Goal: Task Accomplishment & Management: Complete application form

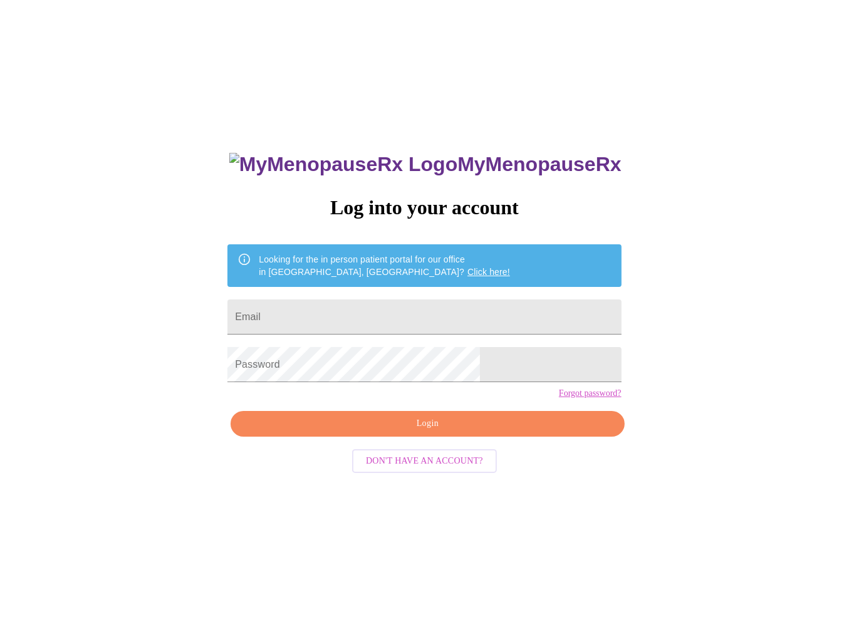
click at [413, 293] on form "Email" at bounding box center [423, 317] width 393 height 48
click at [411, 304] on input "Email" at bounding box center [423, 316] width 393 height 35
type input "[EMAIL_ADDRESS][PERSON_NAME][DOMAIN_NAME]"
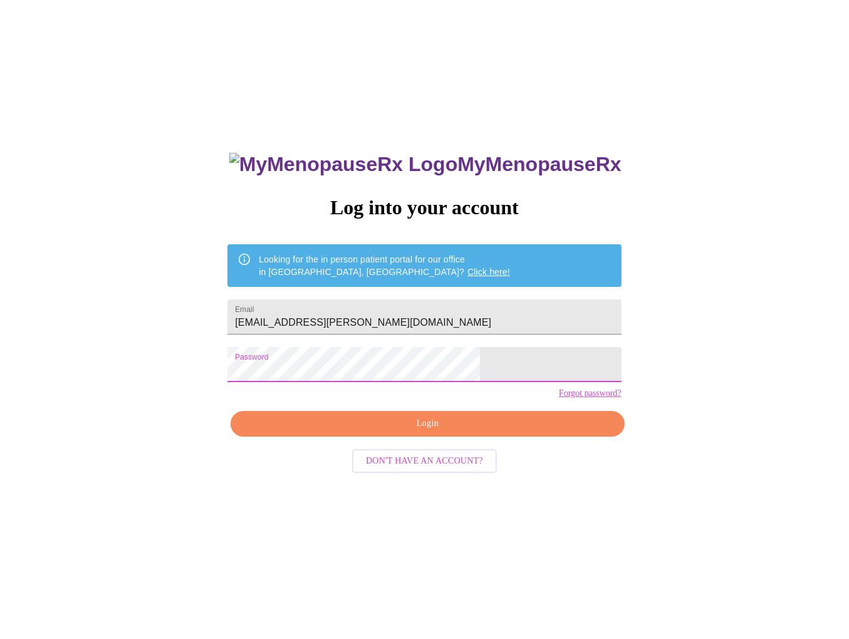
click at [448, 432] on span "Login" at bounding box center [427, 424] width 365 height 16
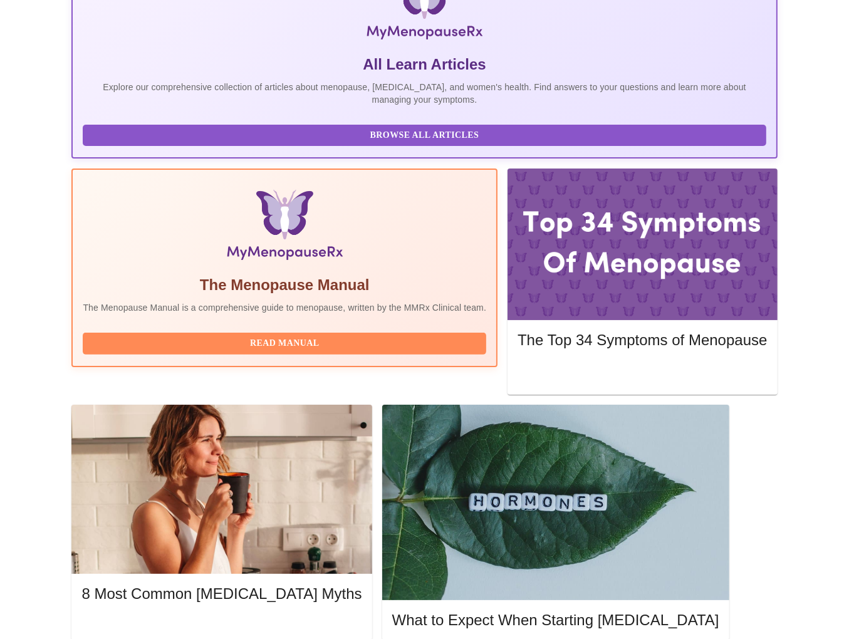
scroll to position [251, 0]
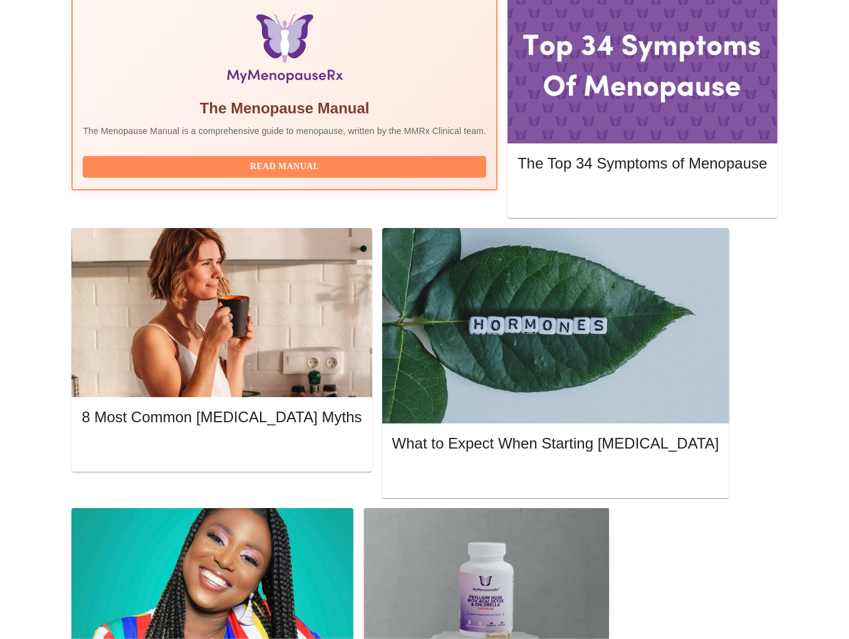
scroll to position [438, 0]
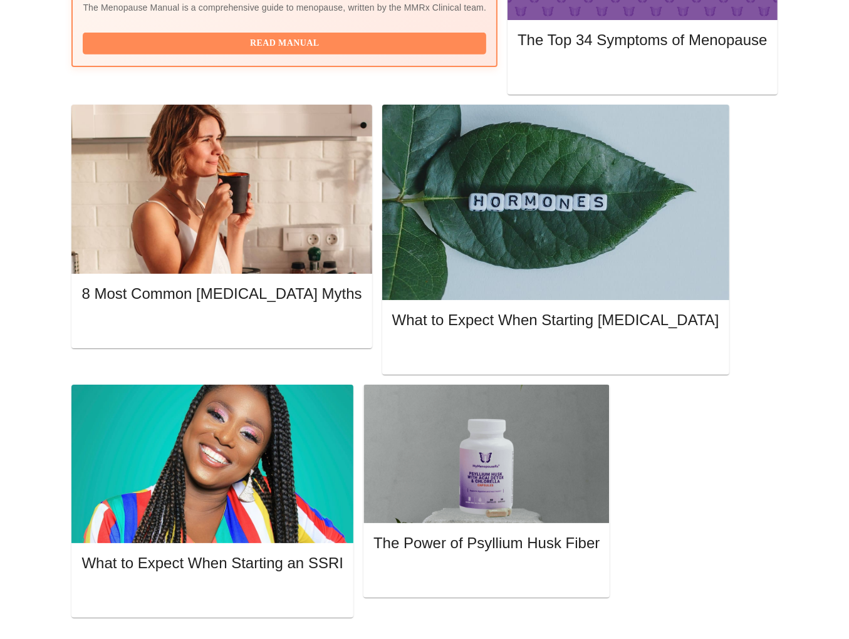
scroll to position [564, 0]
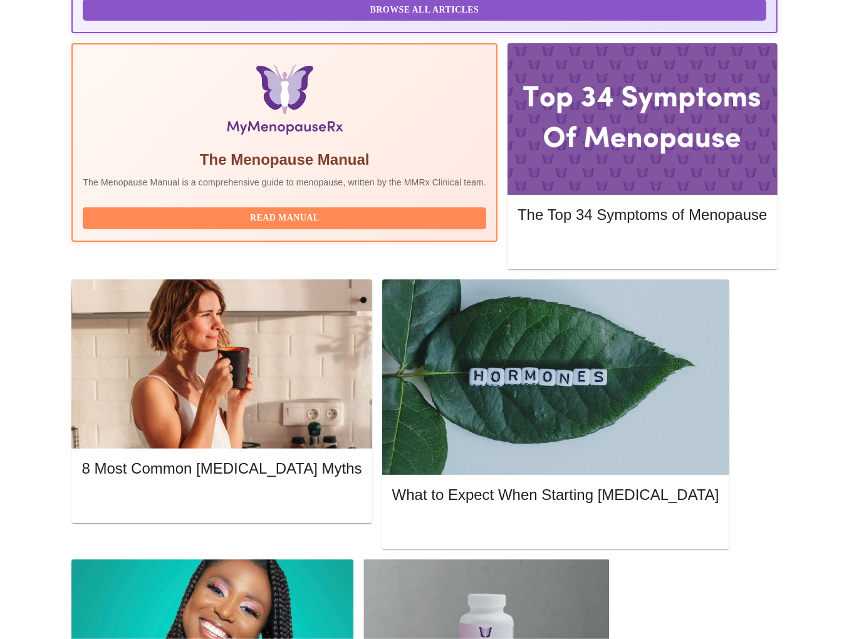
scroll to position [376, 0]
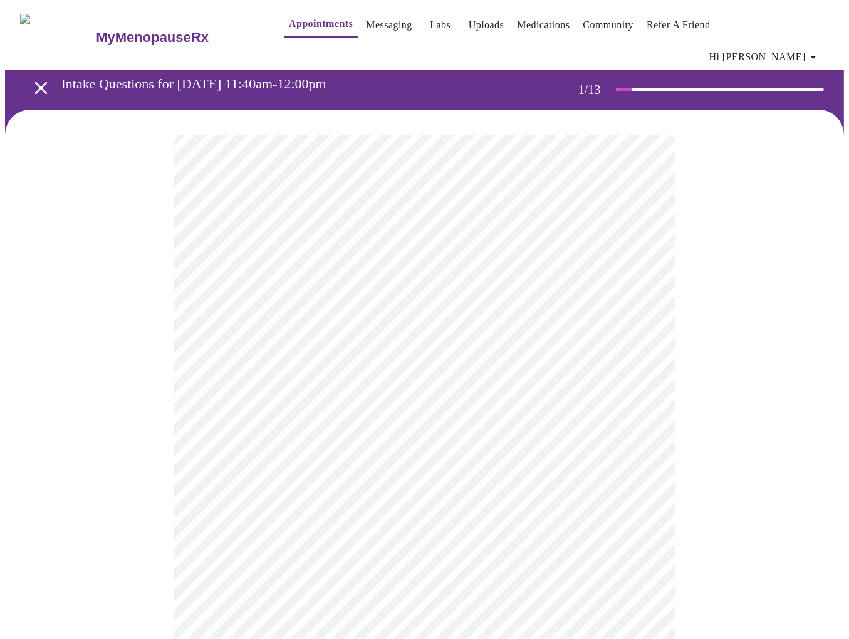
click at [536, 287] on body "MyMenopauseRx Appointments Messaging Labs Uploads Medications Community Refer a…" at bounding box center [424, 585] width 839 height 1161
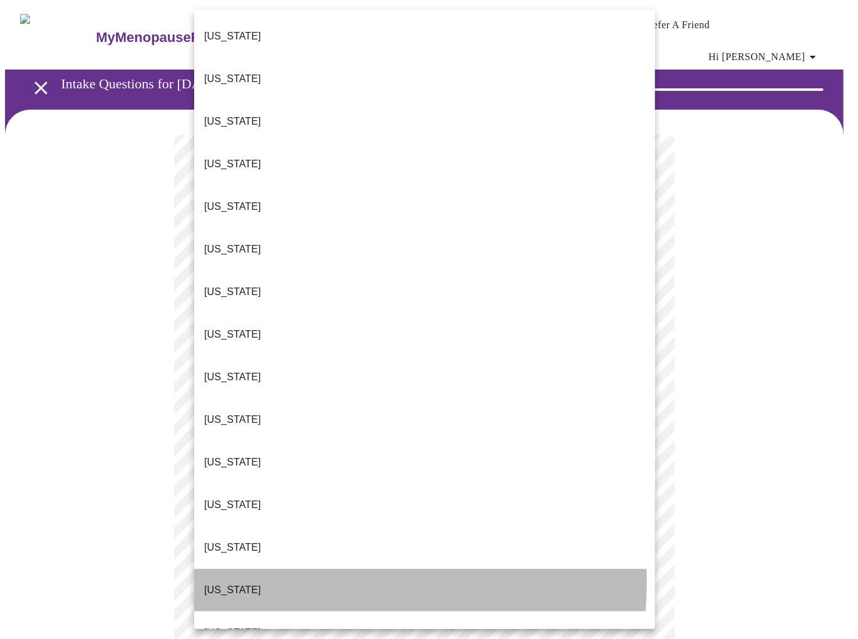
click at [294, 569] on li "[US_STATE]" at bounding box center [424, 590] width 461 height 43
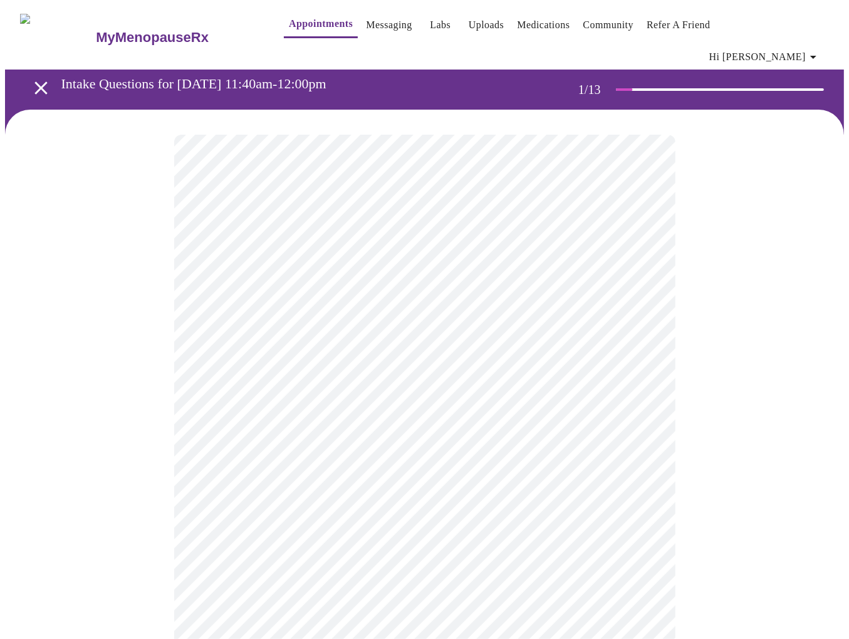
click at [351, 364] on body "MyMenopauseRx Appointments Messaging Labs Uploads Medications Community Refer a…" at bounding box center [424, 581] width 839 height 1153
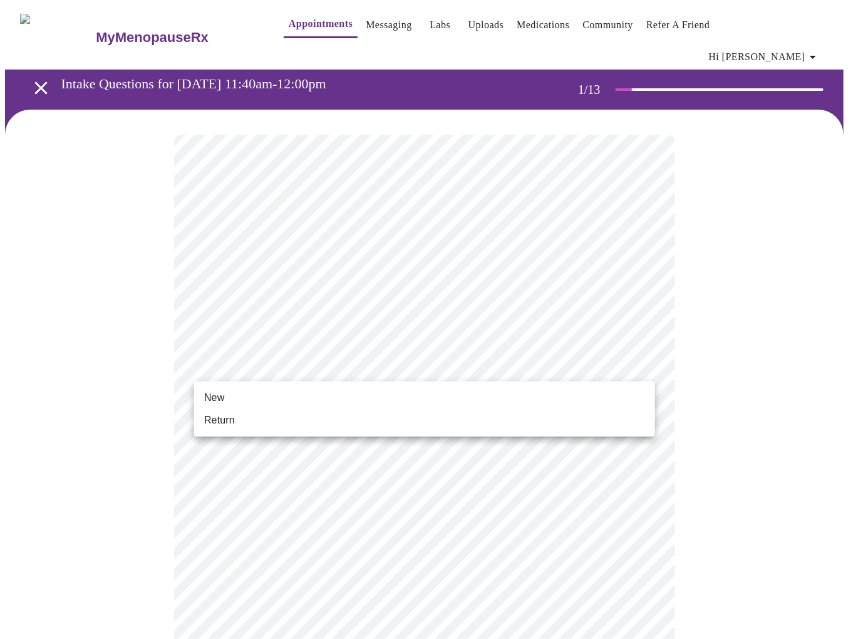
click at [259, 417] on li "Return" at bounding box center [424, 420] width 461 height 23
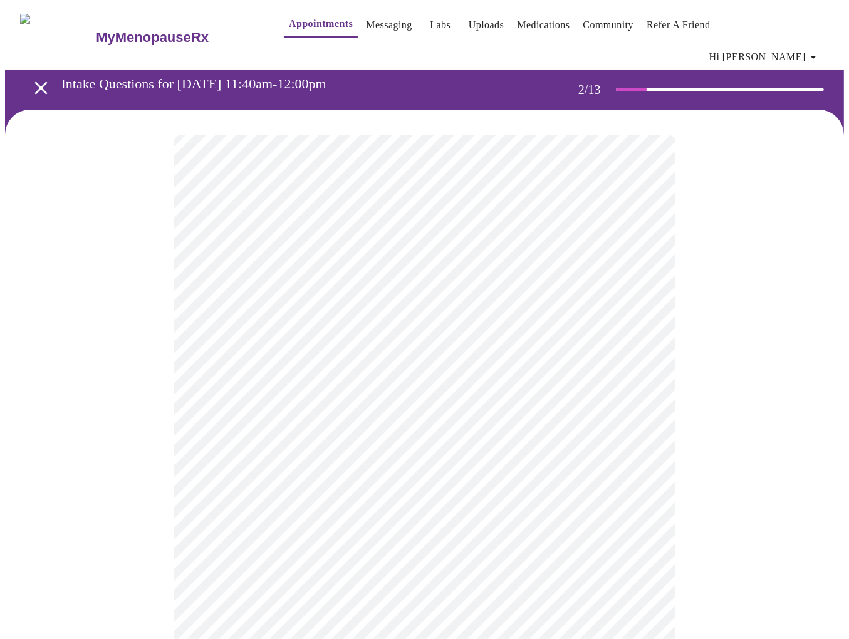
click at [642, 261] on body "MyMenopauseRx Appointments Messaging Labs Uploads Medications Community Refer a…" at bounding box center [424, 390] width 839 height 770
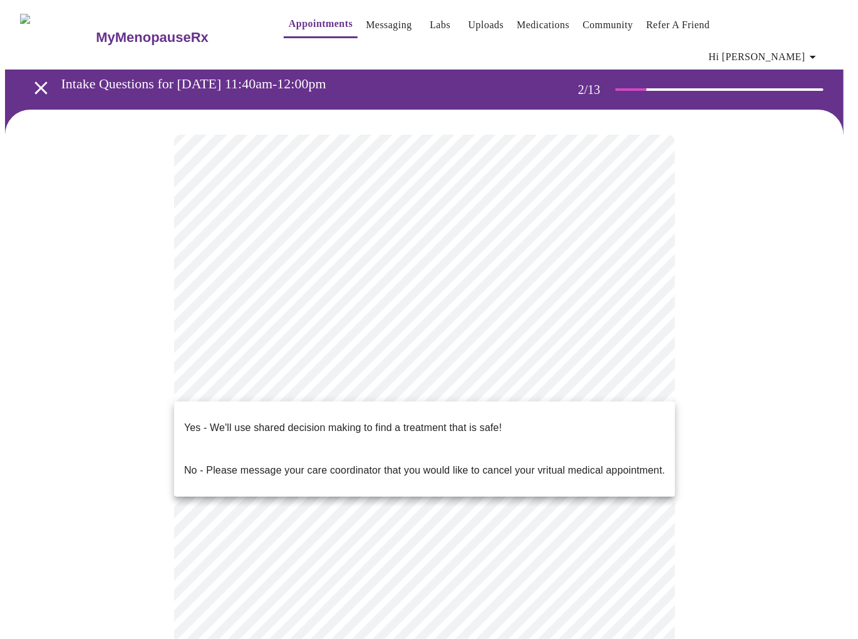
click at [641, 386] on body "MyMenopauseRx Appointments Messaging Labs Uploads Medications Community Refer a…" at bounding box center [429, 386] width 848 height 762
click at [459, 424] on p "Yes - We'll use shared decision making to find a treatment that is safe!" at bounding box center [343, 427] width 318 height 15
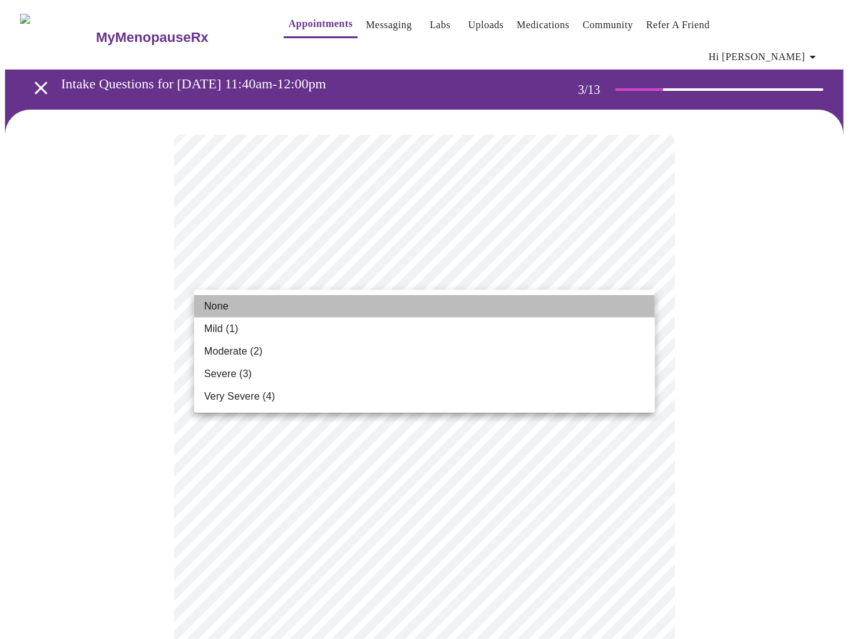
click at [233, 315] on li "None" at bounding box center [424, 306] width 461 height 23
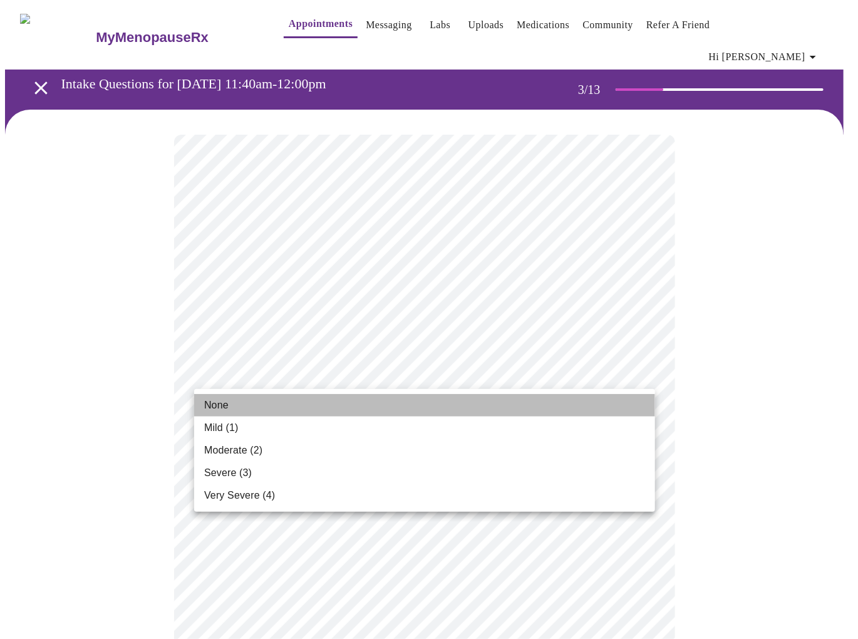
click at [215, 403] on span "None" at bounding box center [216, 405] width 24 height 15
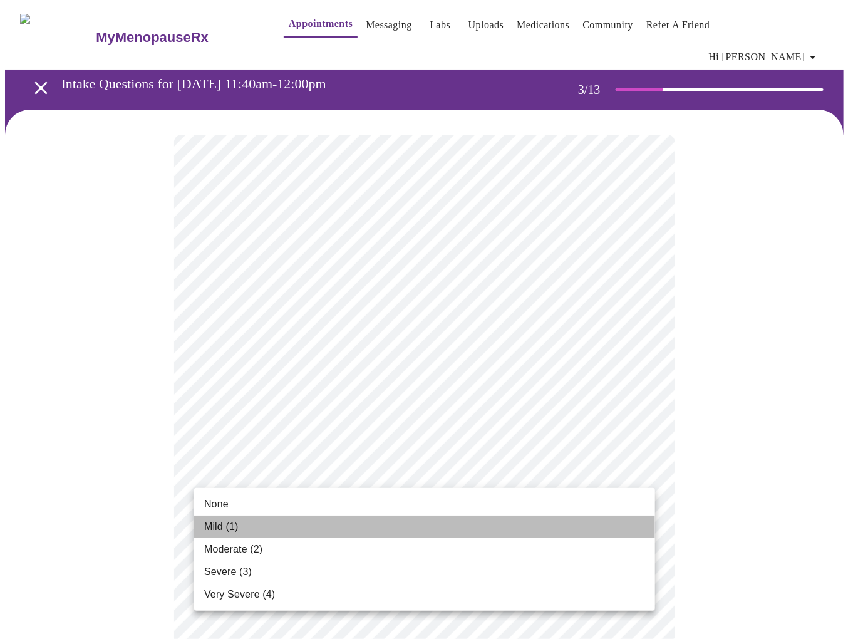
click at [266, 525] on li "Mild (1)" at bounding box center [424, 526] width 461 height 23
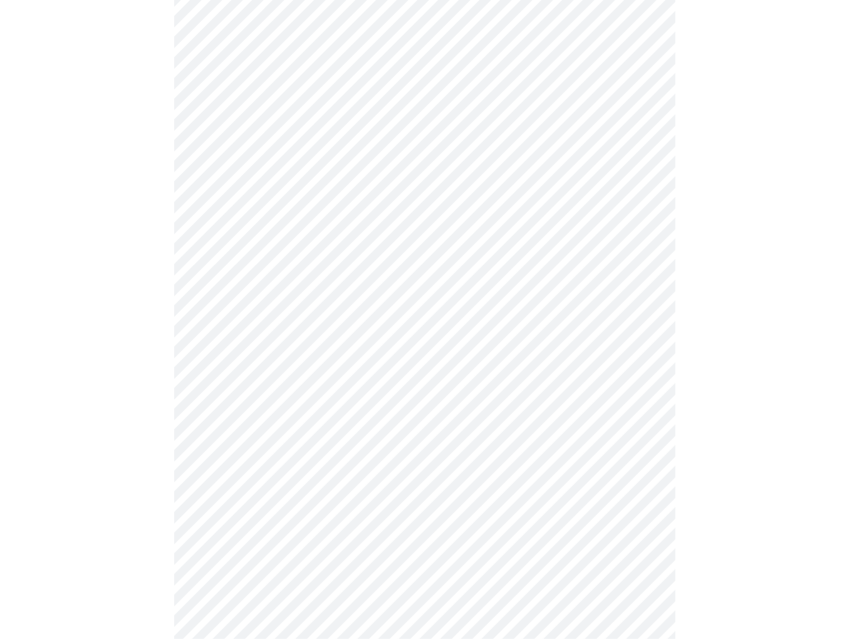
scroll to position [188, 0]
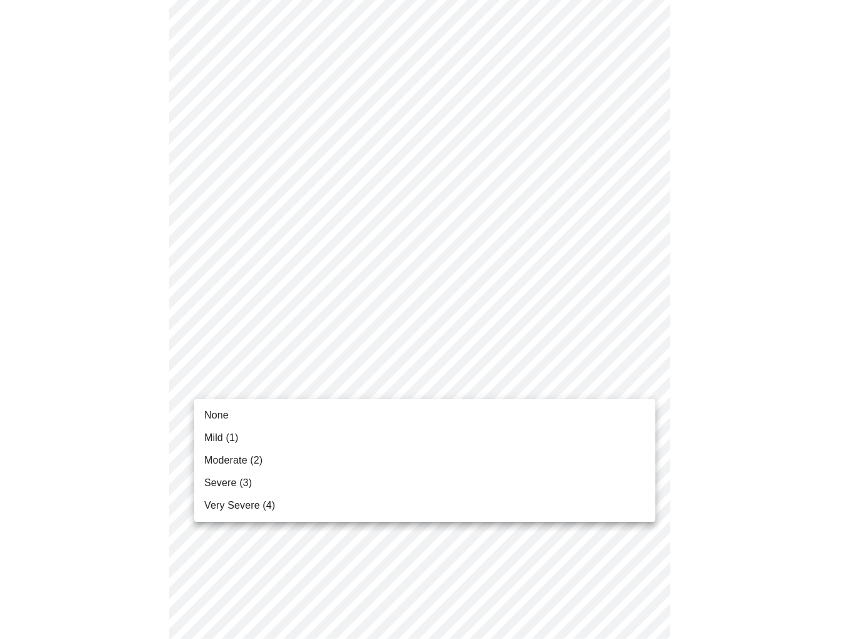
click at [644, 381] on body "MyMenopauseRx Appointments Messaging Labs Uploads Medications Community Refer a…" at bounding box center [424, 632] width 839 height 1630
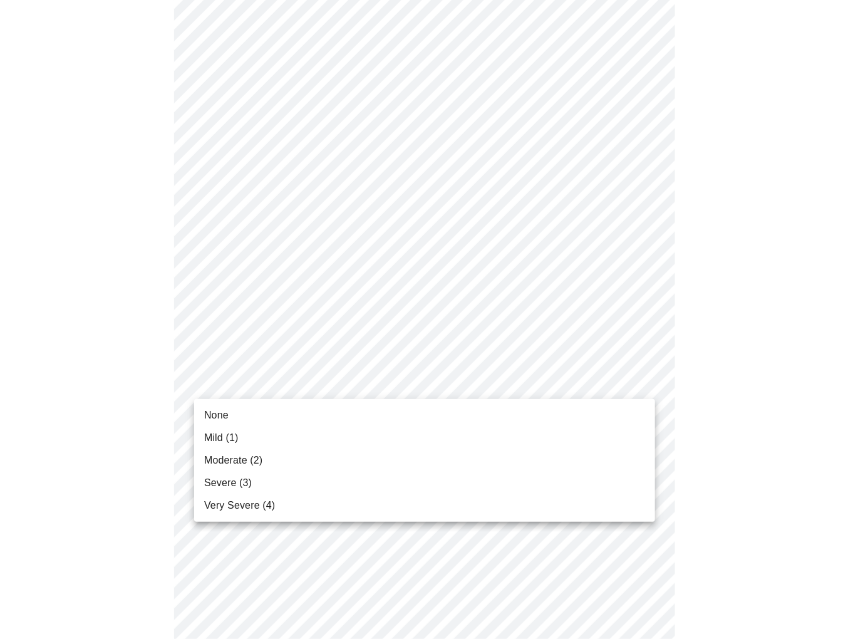
click at [205, 416] on span "None" at bounding box center [216, 415] width 24 height 15
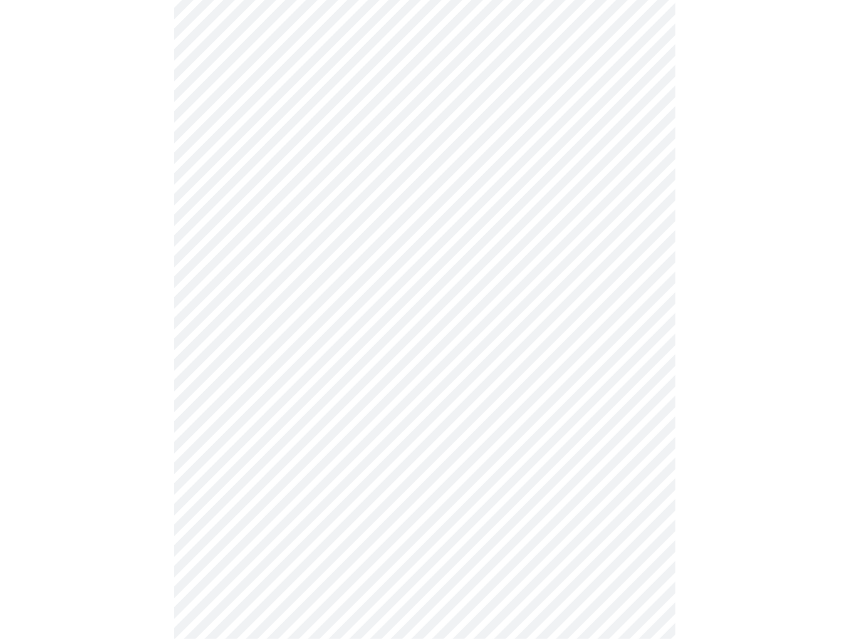
scroll to position [376, 0]
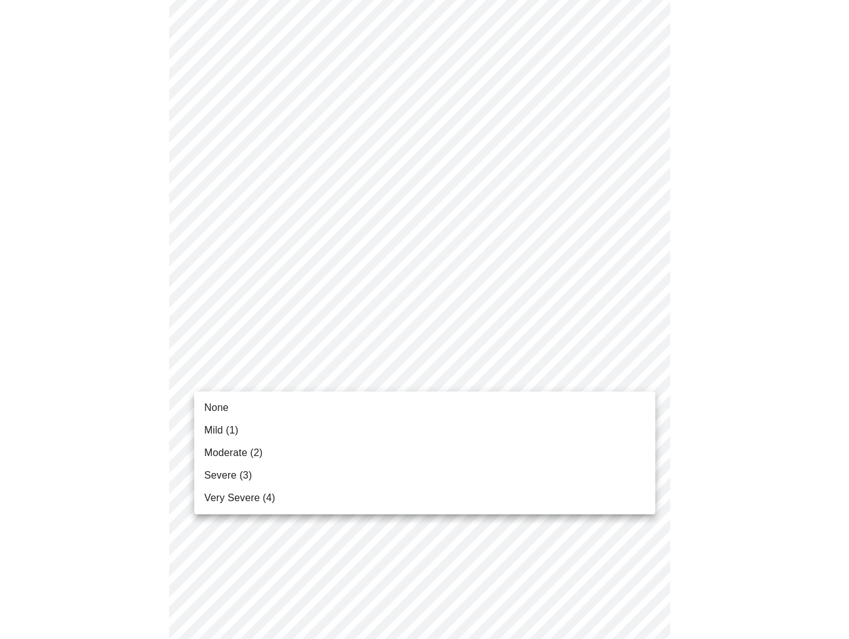
click at [641, 373] on body "MyMenopauseRx Appointments Messaging Labs Uploads Medications Community Refer a…" at bounding box center [424, 435] width 839 height 1613
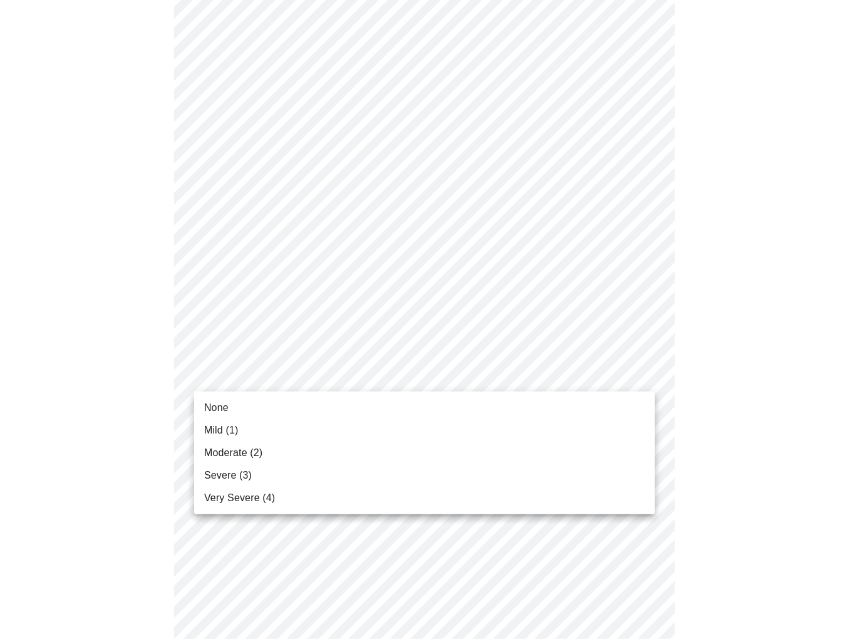
click at [220, 429] on span "Mild (1)" at bounding box center [221, 430] width 34 height 15
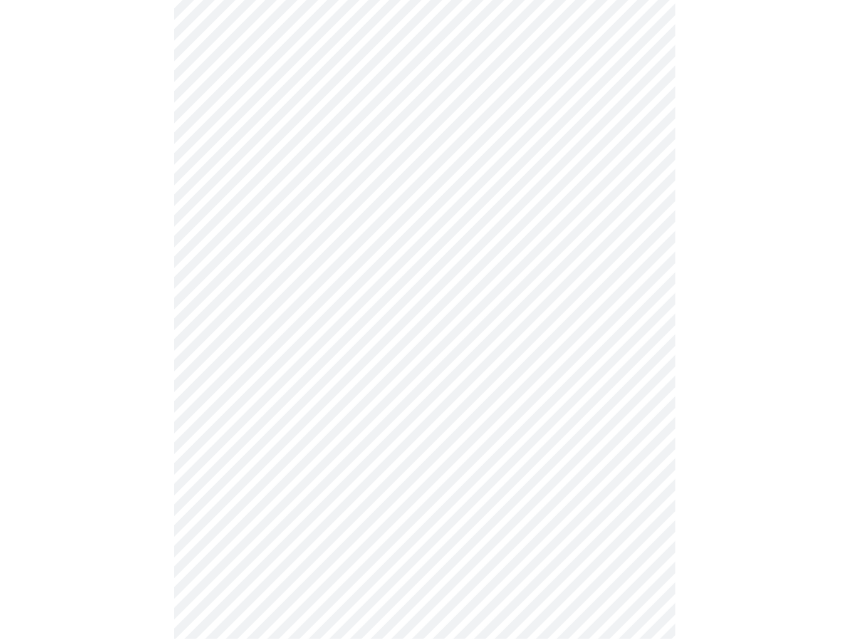
scroll to position [501, 0]
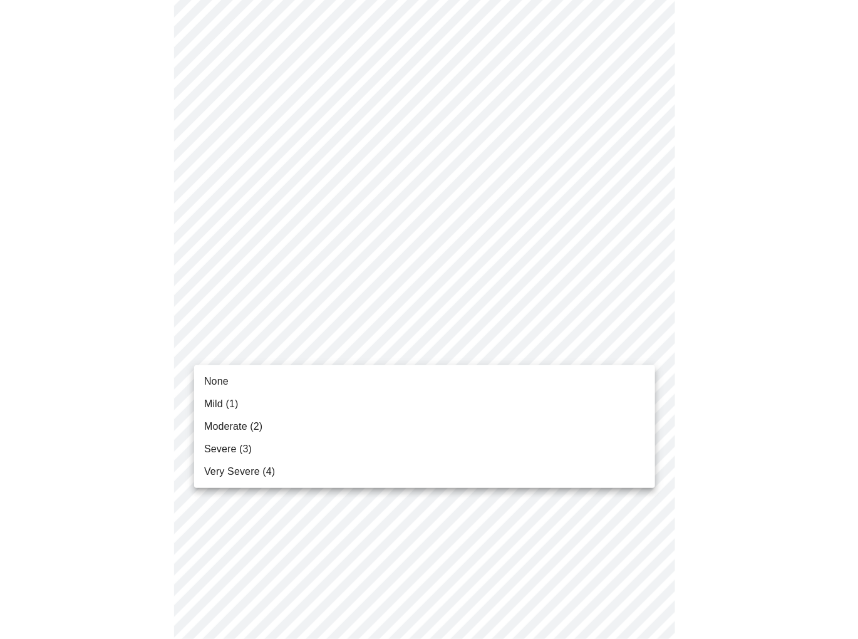
click at [641, 351] on body "MyMenopauseRx Appointments Messaging Labs Uploads Medications Community Refer a…" at bounding box center [429, 301] width 848 height 1595
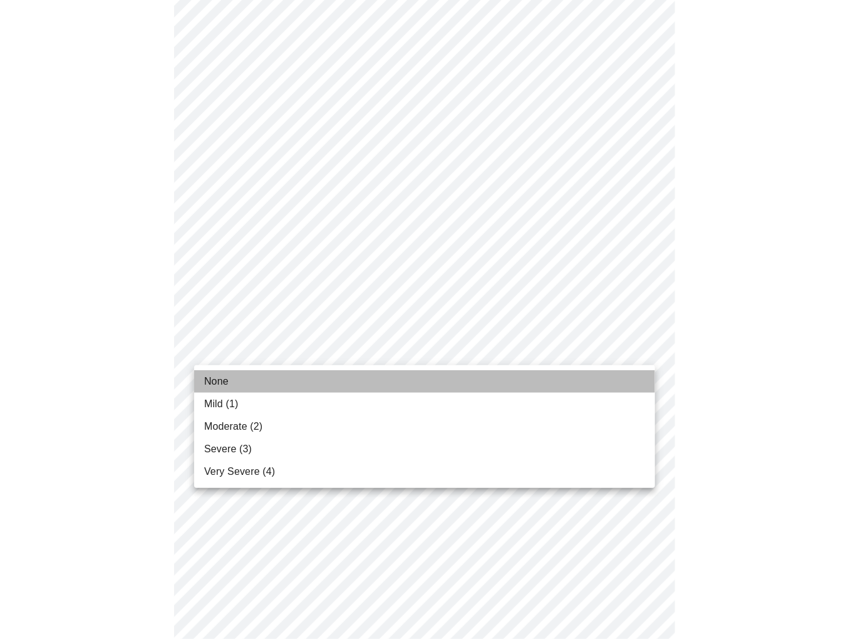
click at [308, 383] on li "None" at bounding box center [424, 381] width 461 height 23
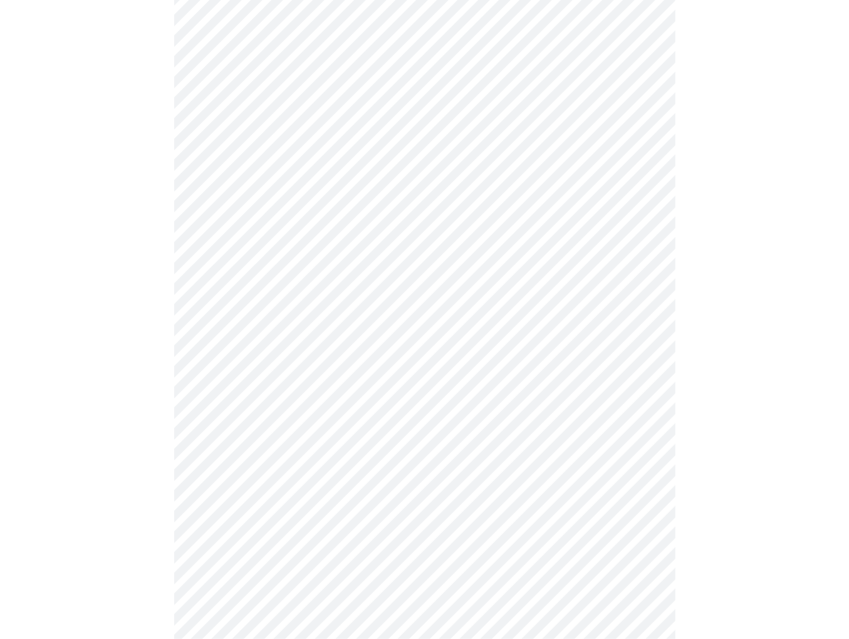
scroll to position [564, 0]
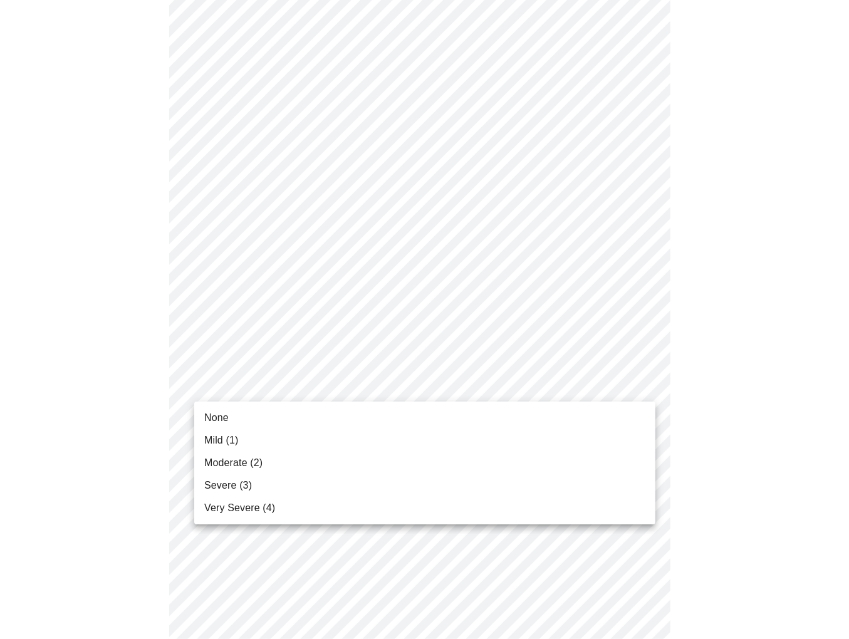
click at [647, 381] on body "MyMenopauseRx Appointments Messaging Labs Uploads Medications Community Refer a…" at bounding box center [424, 230] width 839 height 1578
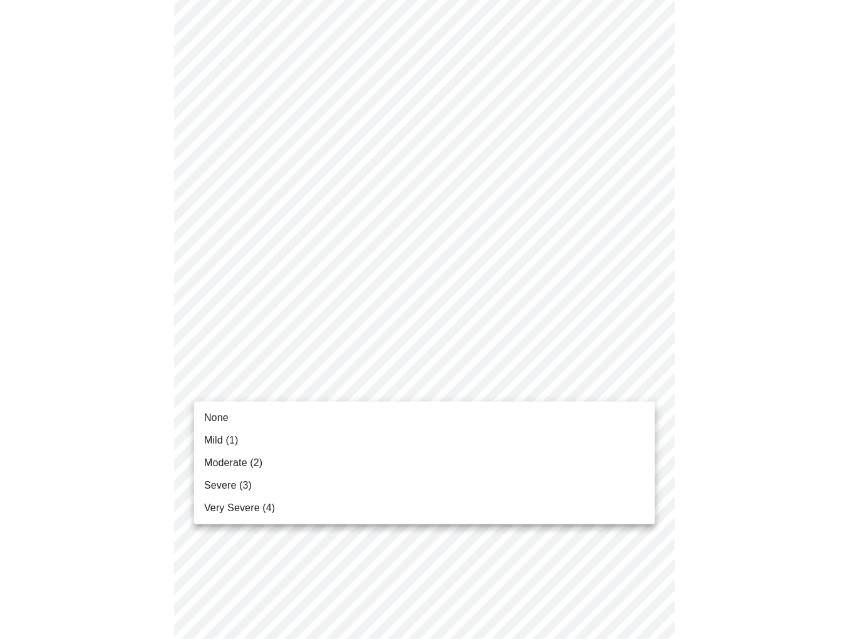
click at [287, 428] on li "None" at bounding box center [424, 417] width 461 height 23
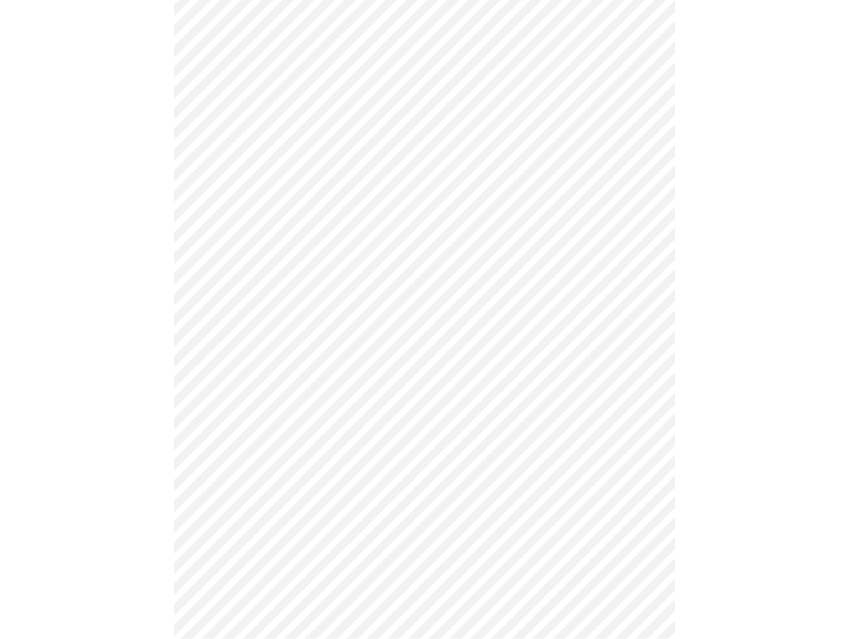
scroll to position [689, 0]
click at [646, 360] on body "MyMenopauseRx Appointments Messaging Labs Uploads Medications Community Refer a…" at bounding box center [424, 96] width 839 height 1560
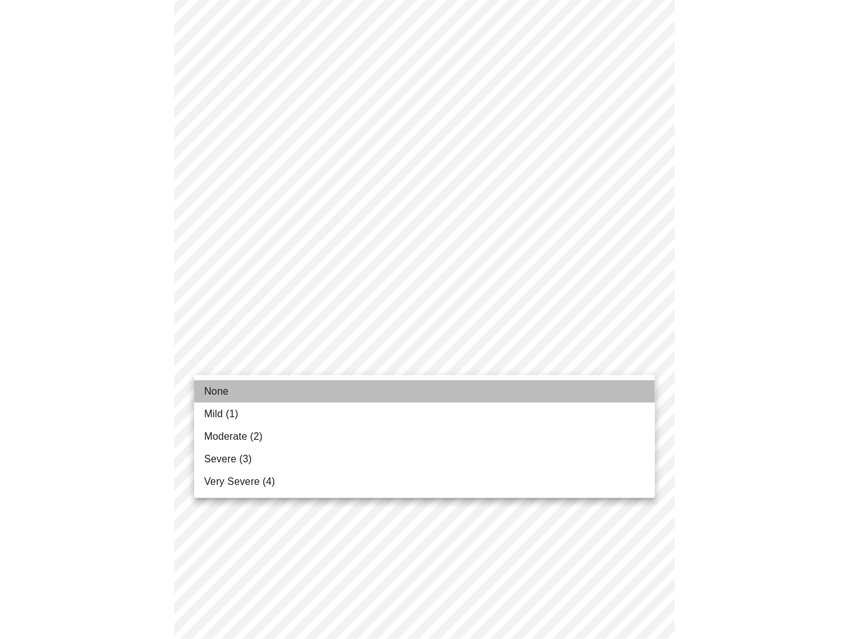
click at [236, 402] on li "None" at bounding box center [424, 391] width 461 height 23
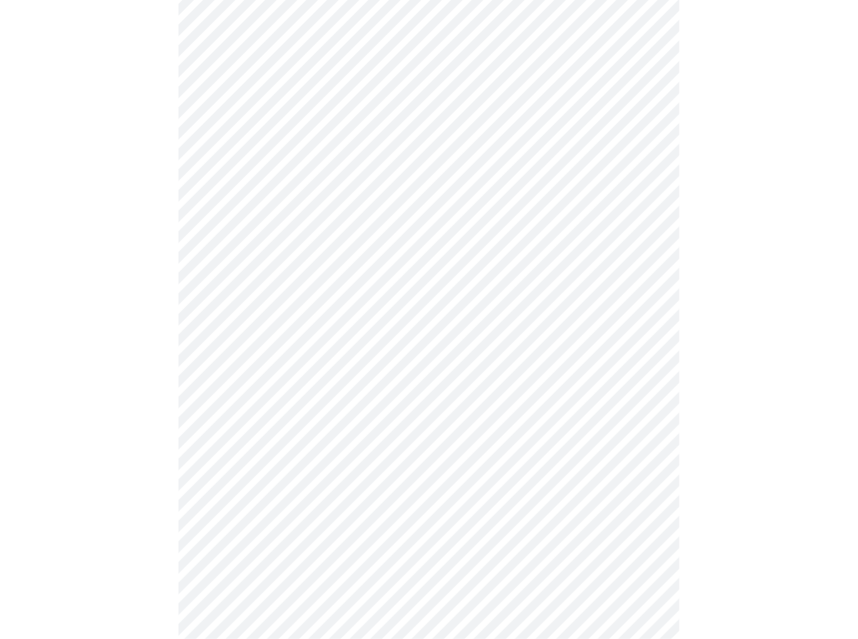
click at [633, 465] on body "MyMenopauseRx Appointments Messaging Labs Uploads Medications Community Refer a…" at bounding box center [429, 87] width 848 height 1543
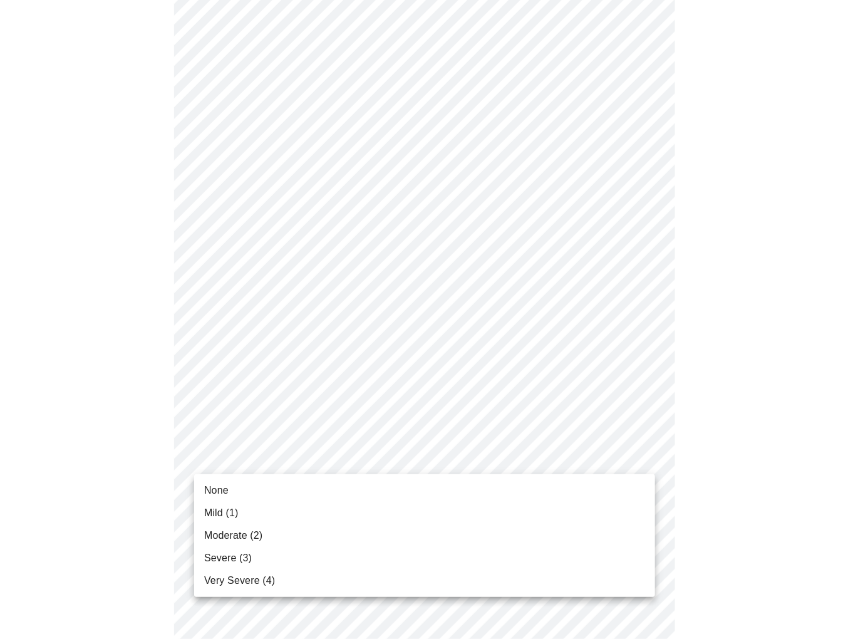
click at [232, 491] on li "None" at bounding box center [424, 490] width 461 height 23
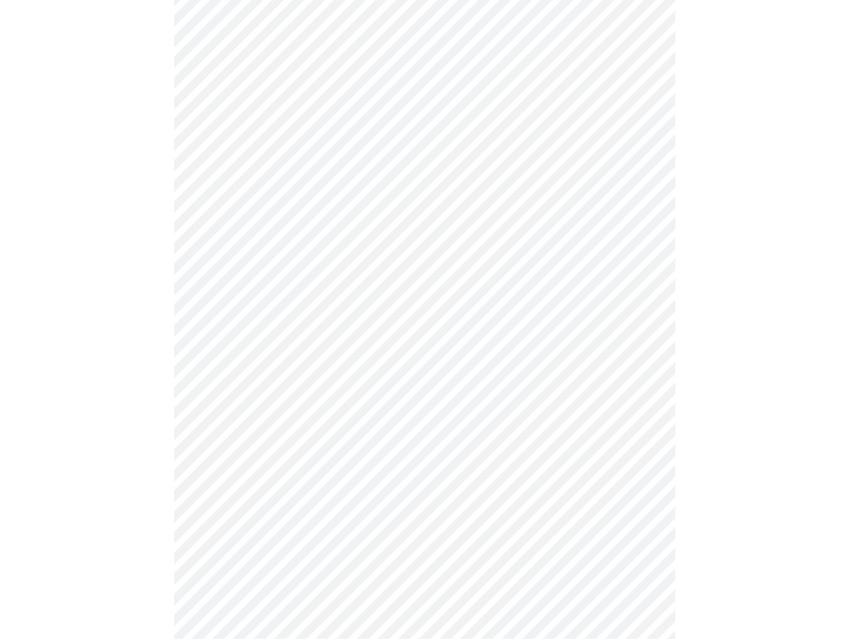
scroll to position [814, 0]
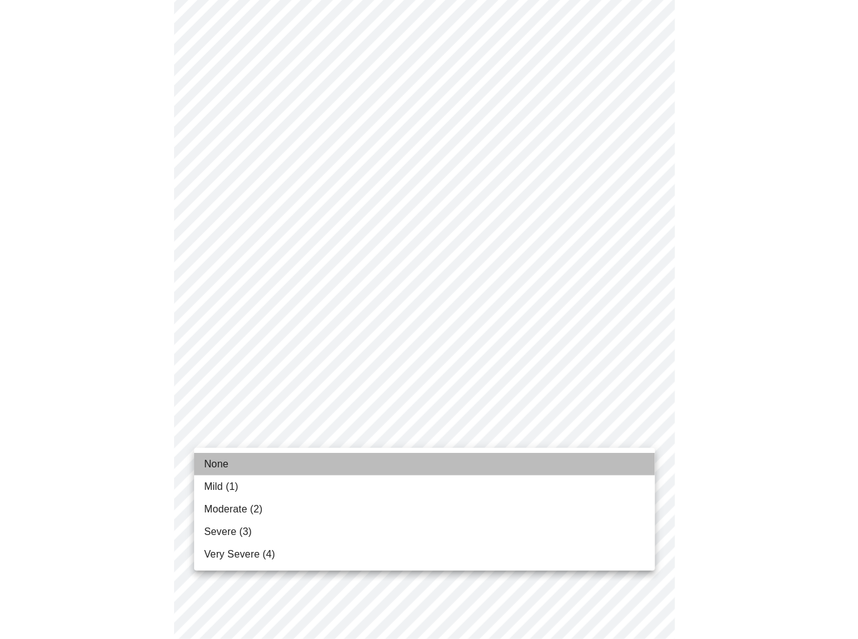
click at [321, 463] on li "None" at bounding box center [424, 464] width 461 height 23
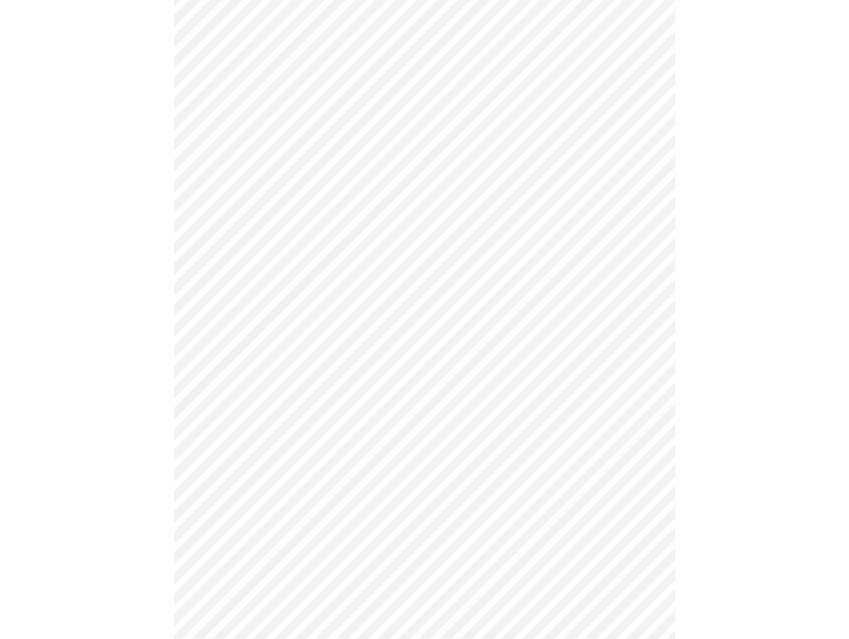
scroll to position [538, 0]
click at [636, 110] on body "MyMenopauseRx Appointments Messaging Labs Uploads Medications Community Refer a…" at bounding box center [424, 221] width 839 height 1508
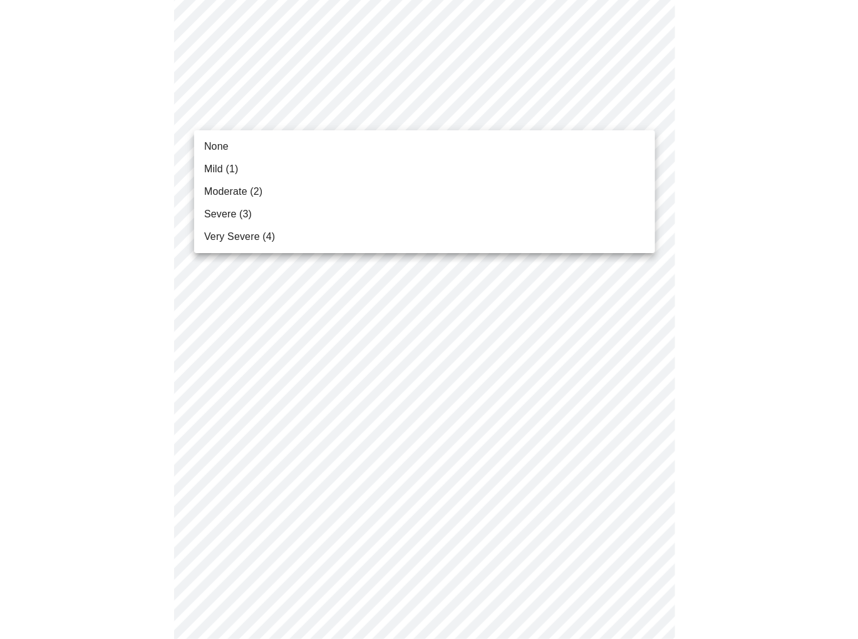
click at [220, 142] on span "None" at bounding box center [216, 146] width 24 height 15
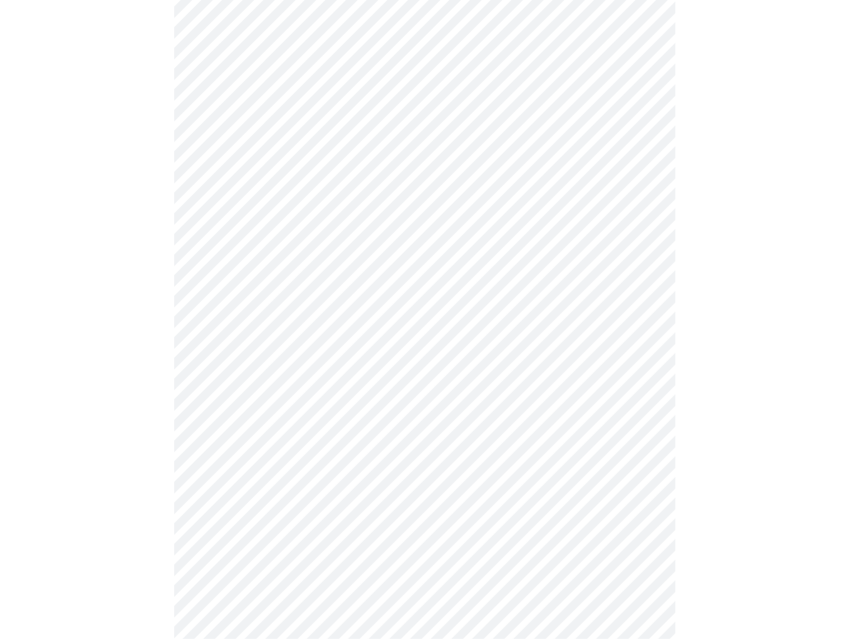
scroll to position [376, 0]
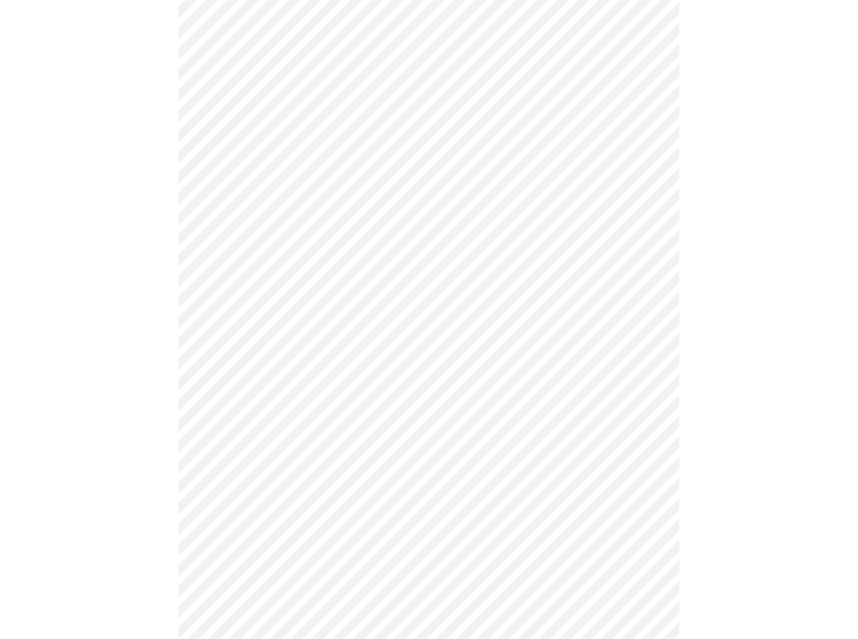
click at [639, 388] on body "MyMenopauseRx Appointments Messaging Labs Uploads Medications Community Refer a…" at bounding box center [429, 255] width 848 height 1253
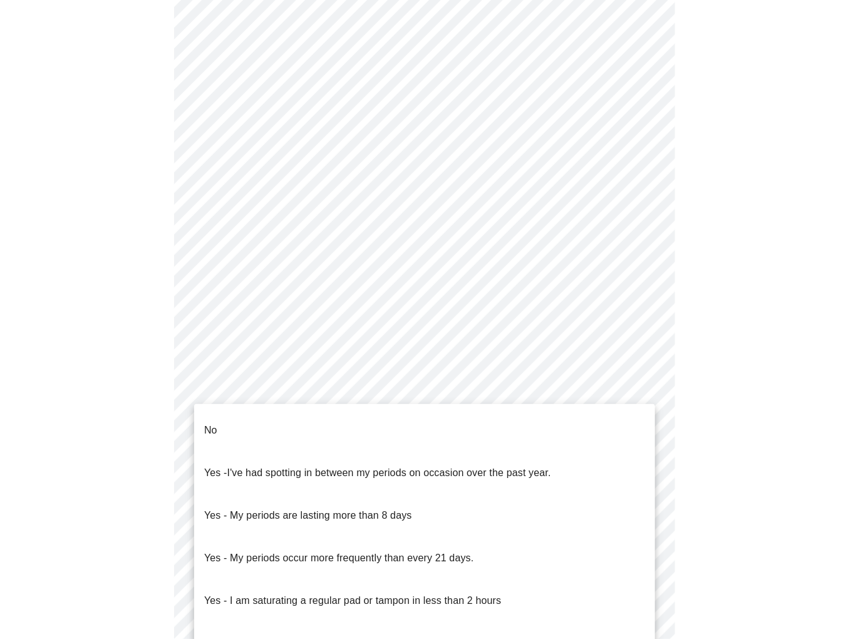
click at [504, 415] on li "No" at bounding box center [424, 430] width 461 height 43
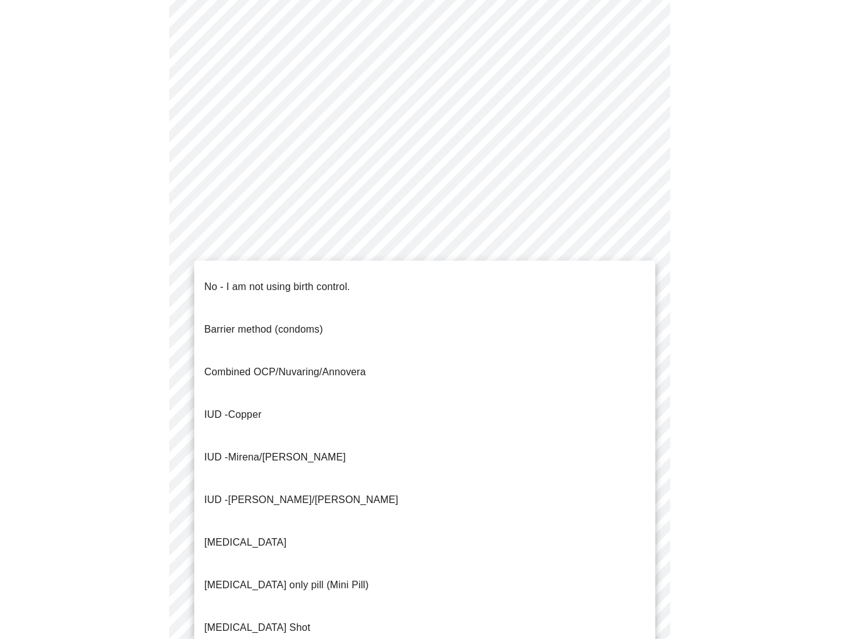
click at [550, 481] on body "MyMenopauseRx Appointments Messaging Labs Uploads Medications Community Refer a…" at bounding box center [424, 251] width 839 height 1245
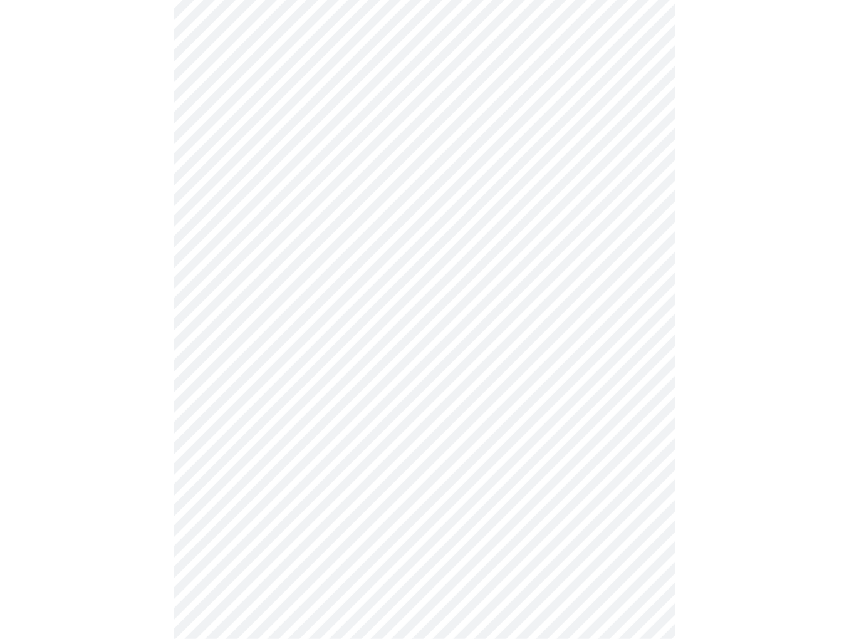
scroll to position [564, 0]
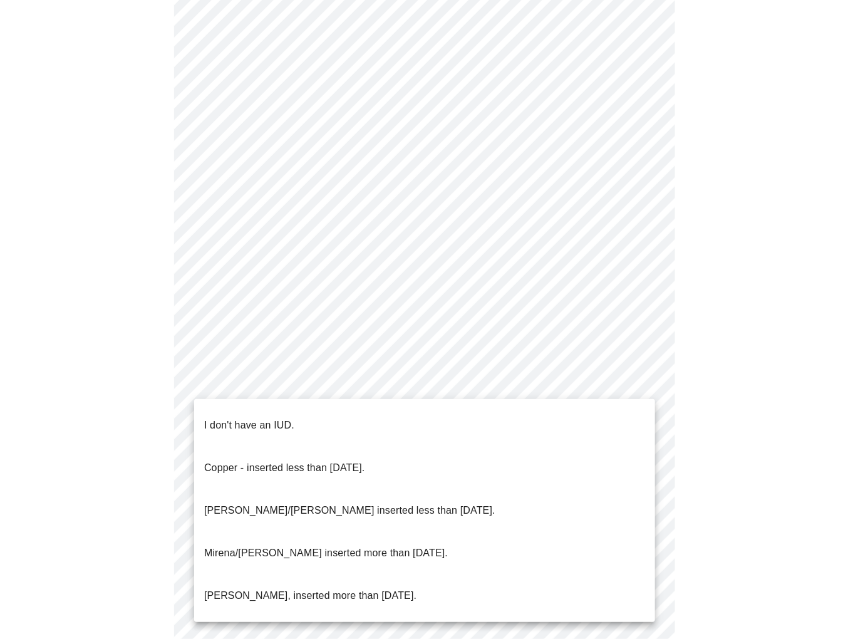
click at [642, 380] on body "MyMenopauseRx Appointments Messaging Labs Uploads Medications Community Refer a…" at bounding box center [429, 60] width 848 height 1238
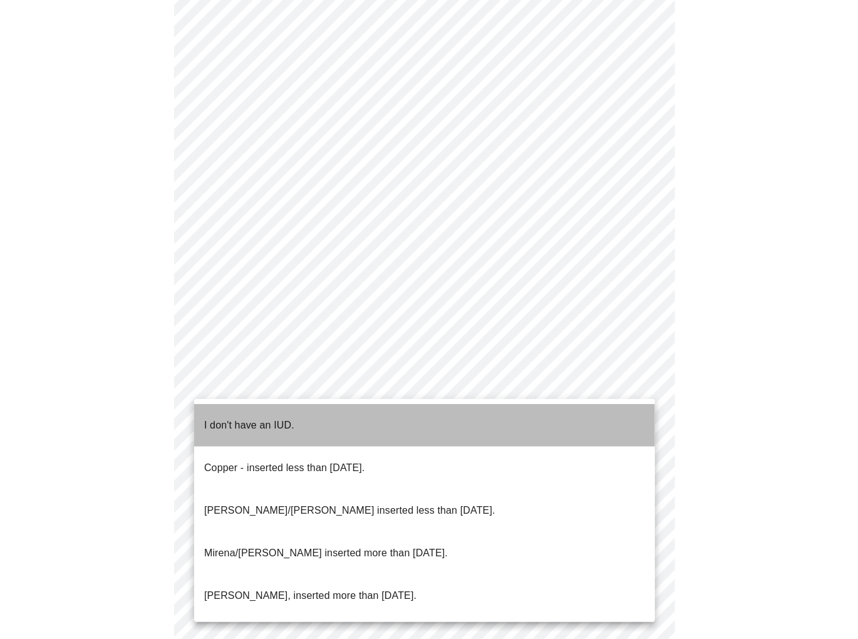
click at [290, 422] on p "I don't have an IUD." at bounding box center [249, 425] width 90 height 15
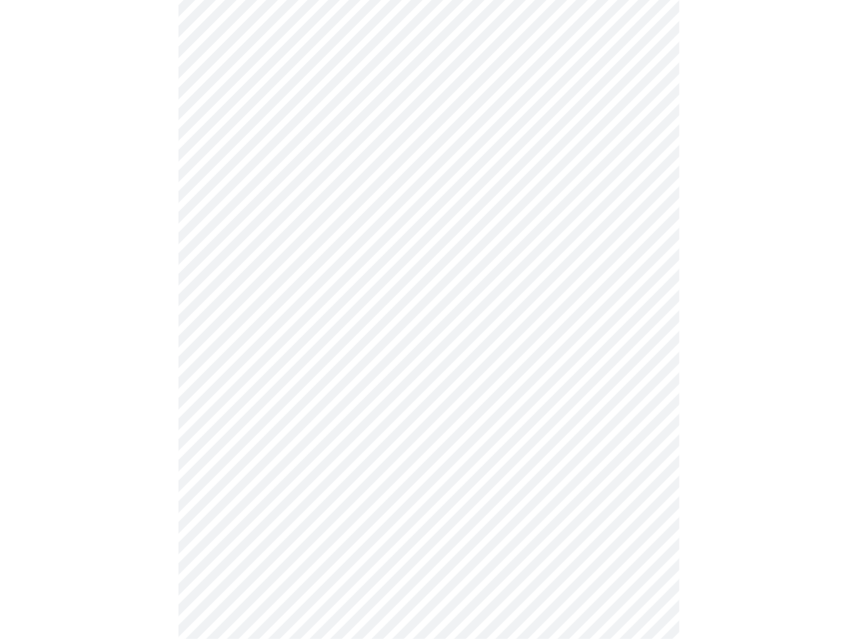
click at [638, 479] on body "MyMenopauseRx Appointments Messaging Labs Uploads Medications Community Refer a…" at bounding box center [429, 56] width 848 height 1230
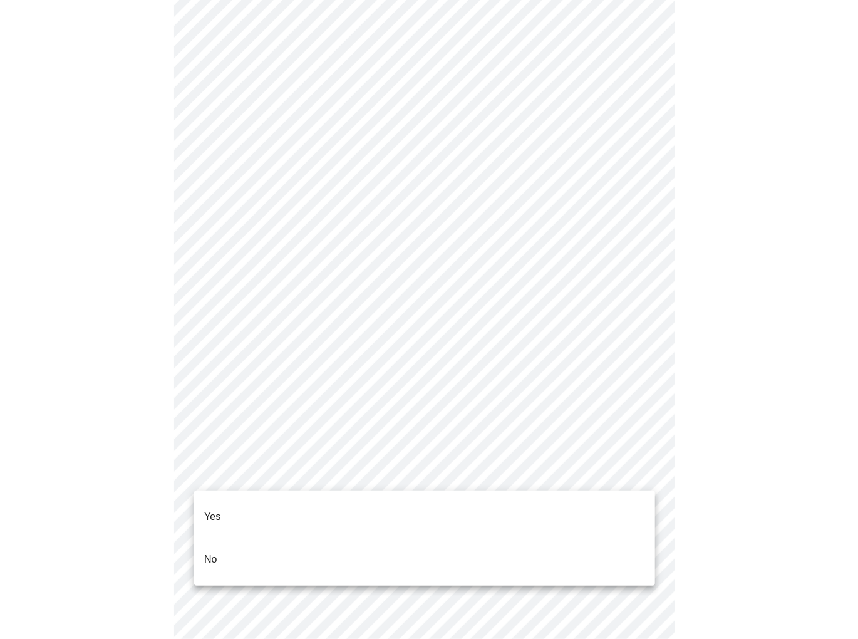
click at [299, 518] on li "Yes" at bounding box center [424, 516] width 461 height 43
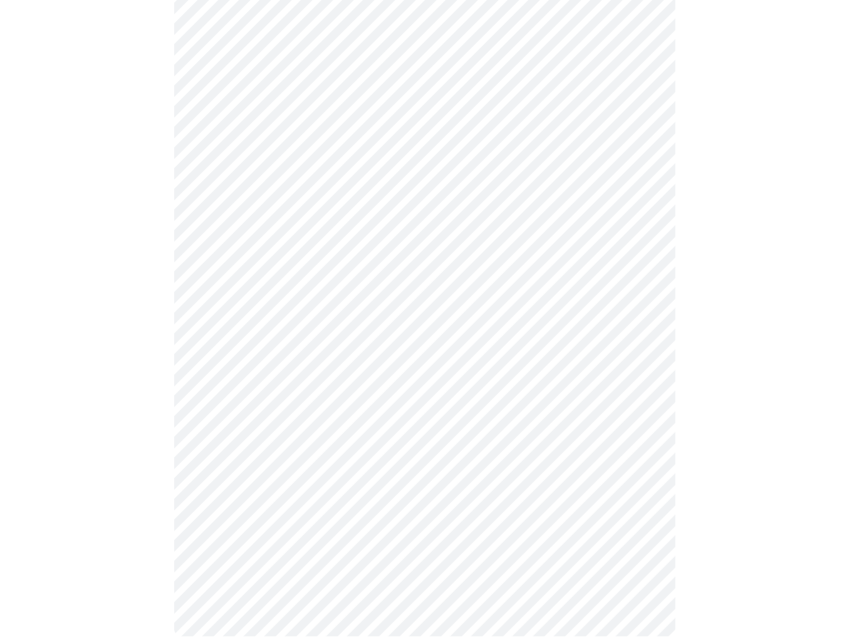
scroll to position [0, 0]
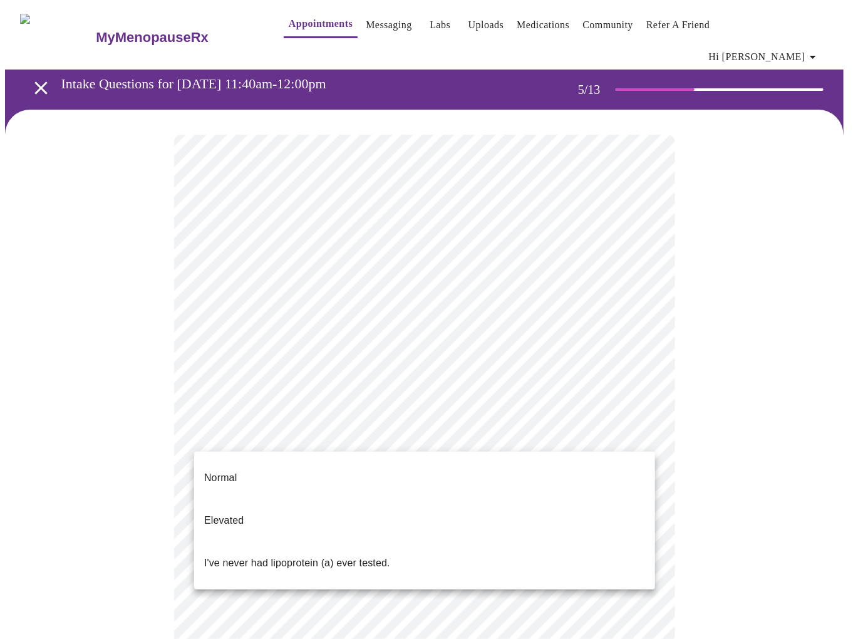
click at [646, 432] on body "MyMenopauseRx Appointments Messaging Labs Uploads Medications Community Refer a…" at bounding box center [429, 476] width 848 height 943
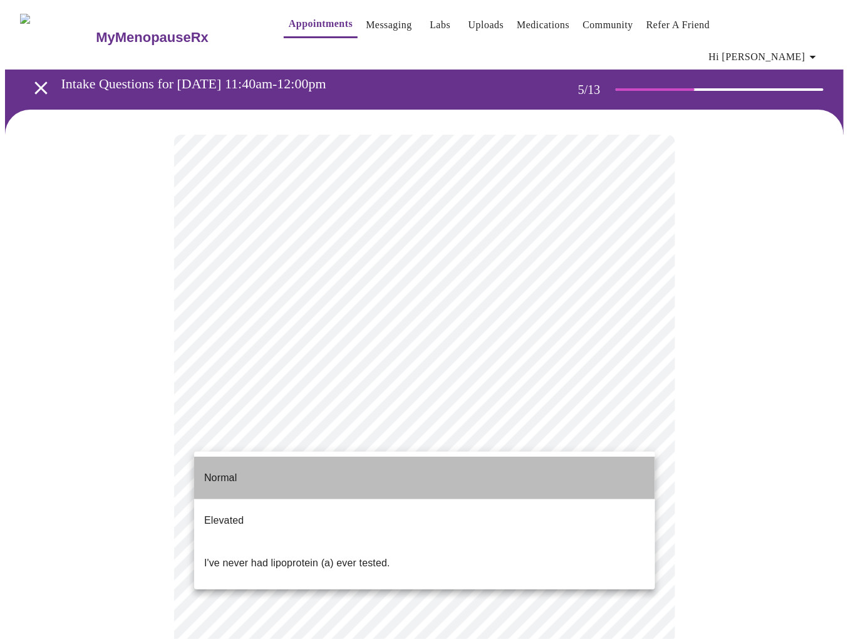
click at [585, 480] on li "Normal" at bounding box center [424, 478] width 461 height 43
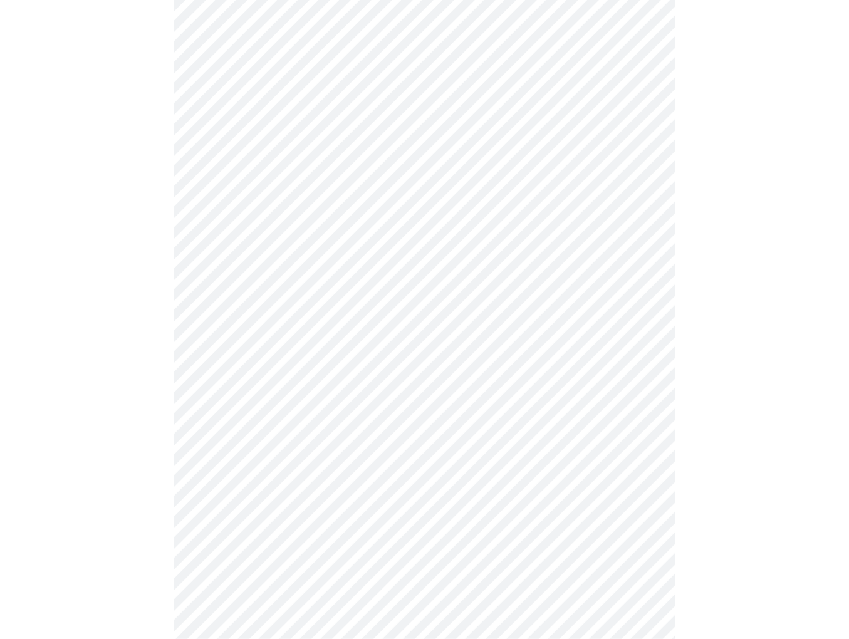
scroll to position [3069, 0]
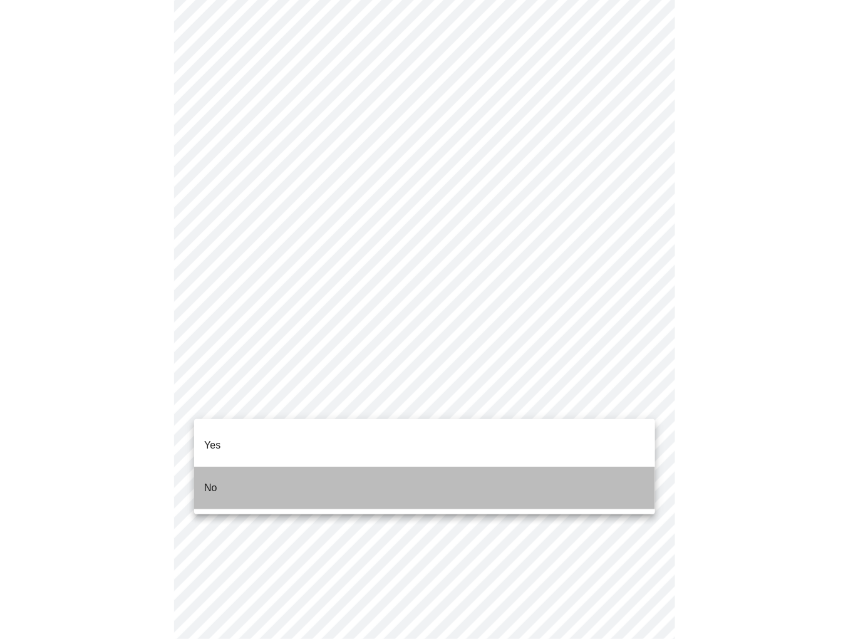
click at [278, 469] on li "No" at bounding box center [424, 488] width 461 height 43
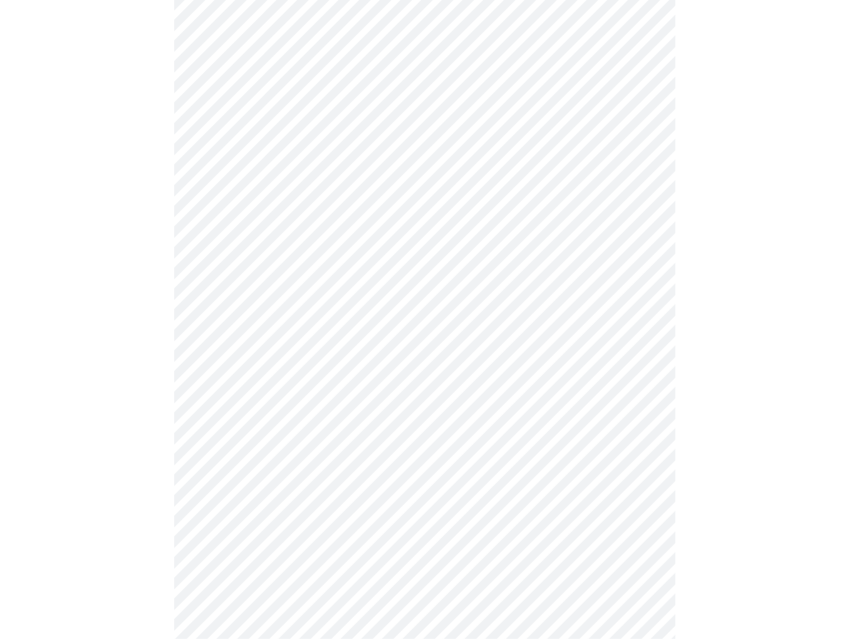
scroll to position [737, 0]
